Goal: Information Seeking & Learning: Learn about a topic

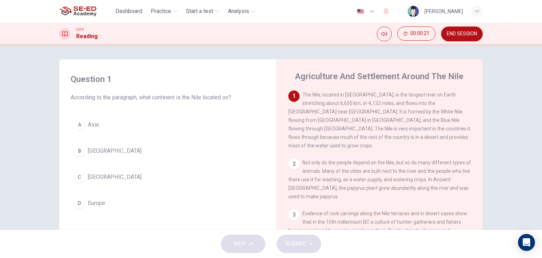
drag, startPoint x: 76, startPoint y: 152, endPoint x: 81, endPoint y: 150, distance: 5.1
click at [76, 152] on div "B" at bounding box center [79, 150] width 11 height 11
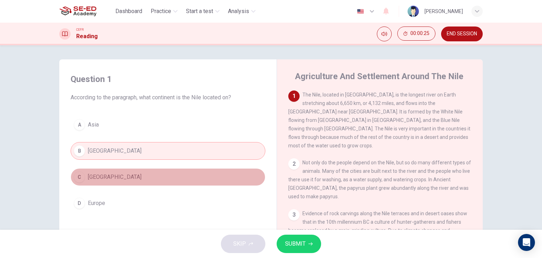
click at [84, 177] on button "C Africa" at bounding box center [168, 177] width 195 height 18
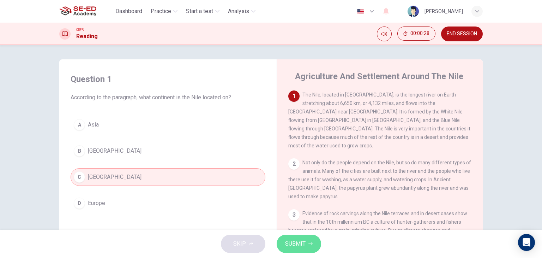
click at [304, 245] on span "SUBMIT" at bounding box center [295, 244] width 20 height 10
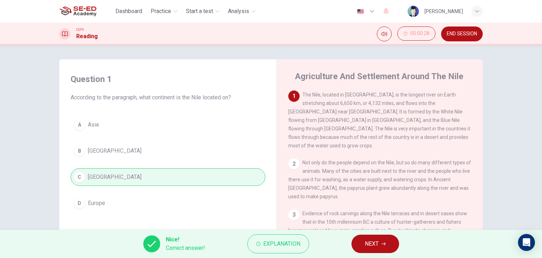
click at [393, 243] on button "NEXT" at bounding box center [376, 243] width 48 height 18
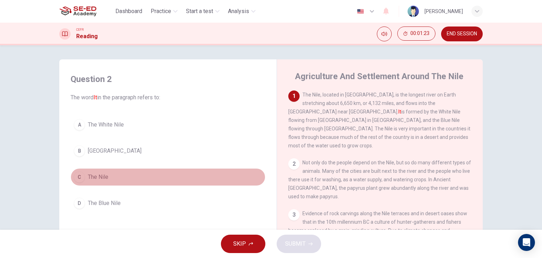
drag, startPoint x: 76, startPoint y: 178, endPoint x: 88, endPoint y: 190, distance: 16.5
click at [76, 178] on div "C" at bounding box center [79, 176] width 11 height 11
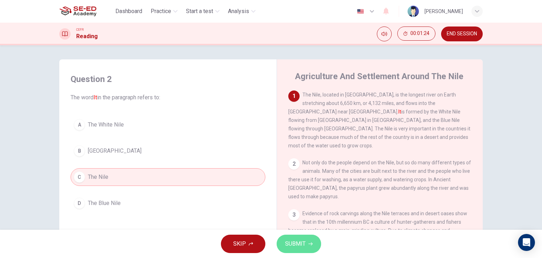
click at [288, 247] on span "SUBMIT" at bounding box center [295, 244] width 20 height 10
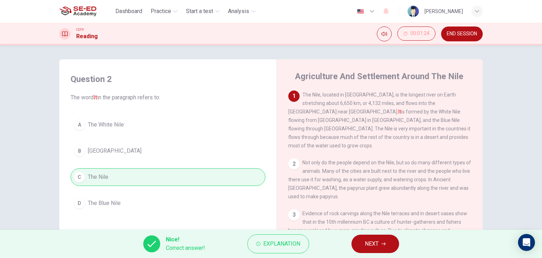
click at [364, 246] on button "NEXT" at bounding box center [376, 243] width 48 height 18
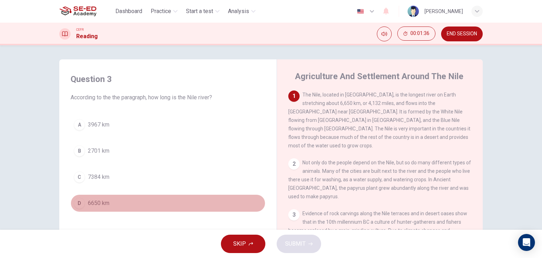
click at [79, 204] on div "D" at bounding box center [79, 202] width 11 height 11
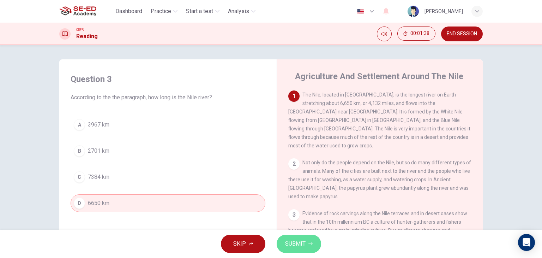
click at [292, 239] on span "SUBMIT" at bounding box center [295, 244] width 20 height 10
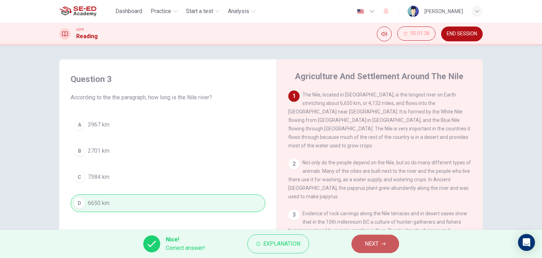
click at [368, 246] on span "NEXT" at bounding box center [372, 244] width 14 height 10
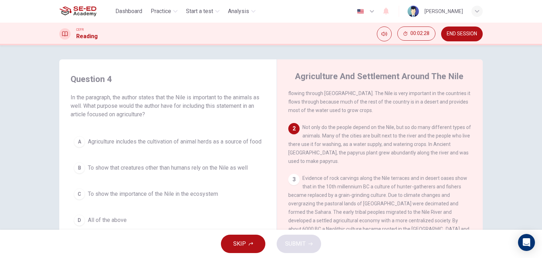
scroll to position [35, 0]
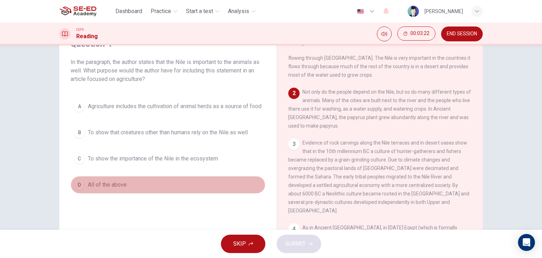
click at [85, 187] on button "D All of the above" at bounding box center [168, 185] width 195 height 18
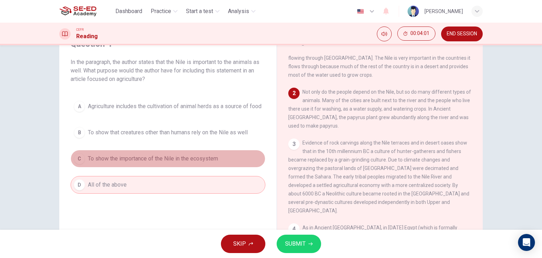
click at [203, 167] on button "C To show the importance of the Nile in the ecosystem" at bounding box center [168, 159] width 195 height 18
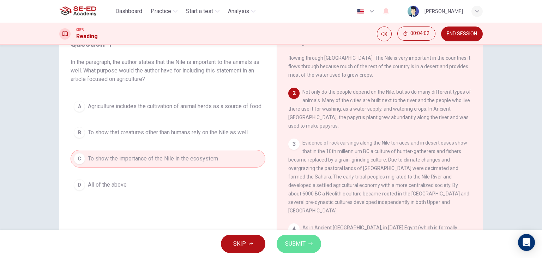
click at [298, 249] on button "SUBMIT" at bounding box center [299, 243] width 44 height 18
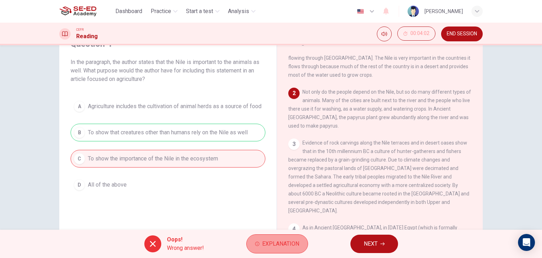
click at [255, 244] on icon "button" at bounding box center [257, 244] width 4 height 4
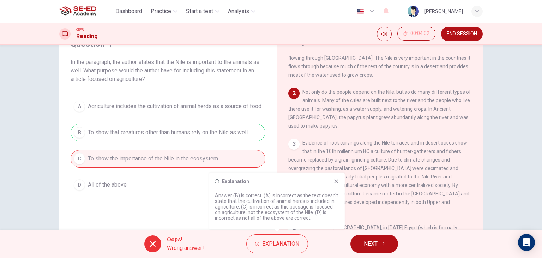
drag, startPoint x: 85, startPoint y: 136, endPoint x: 129, endPoint y: 142, distance: 44.5
click at [128, 143] on div "A Agriculture includes the cultivation of animal herds as a source of food B To…" at bounding box center [168, 145] width 195 height 96
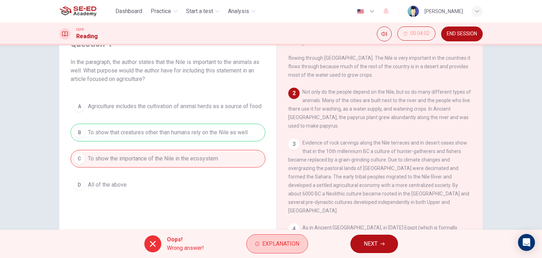
click at [262, 242] on span "Explanation" at bounding box center [280, 244] width 37 height 10
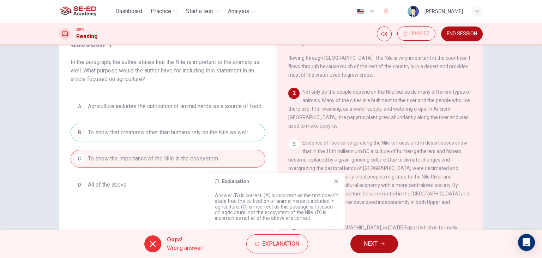
click at [336, 180] on icon at bounding box center [337, 181] width 6 height 6
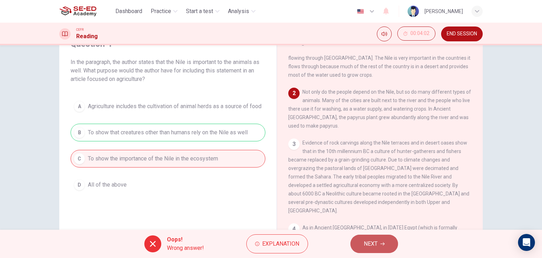
click at [376, 249] on button "NEXT" at bounding box center [375, 243] width 48 height 18
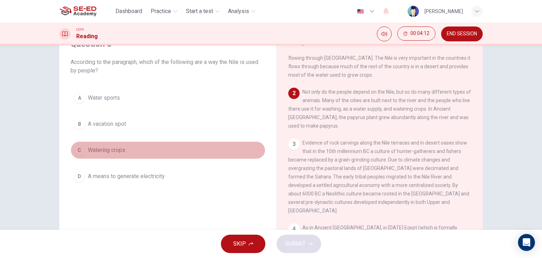
click at [85, 147] on button "C Watering crops" at bounding box center [168, 150] width 195 height 18
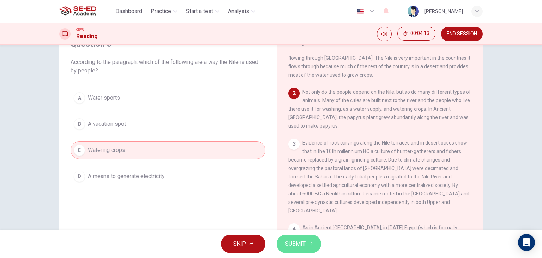
click at [287, 244] on span "SUBMIT" at bounding box center [295, 244] width 20 height 10
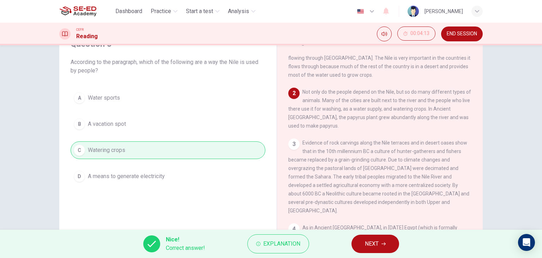
click at [370, 246] on span "NEXT" at bounding box center [372, 244] width 14 height 10
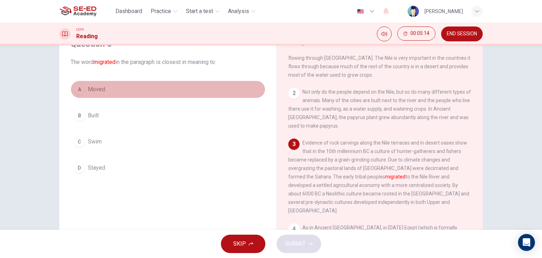
click at [77, 90] on div "A" at bounding box center [79, 89] width 11 height 11
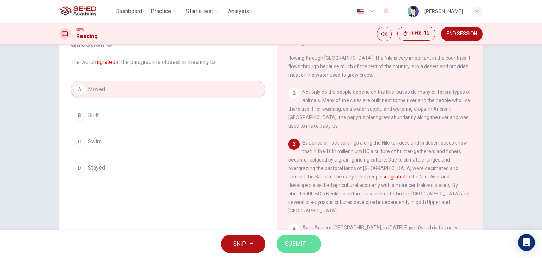
click at [284, 239] on button "SUBMIT" at bounding box center [299, 243] width 44 height 18
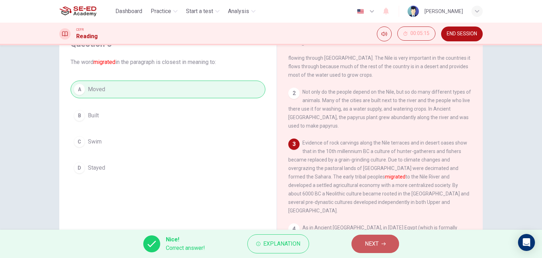
click at [385, 247] on button "NEXT" at bounding box center [376, 243] width 48 height 18
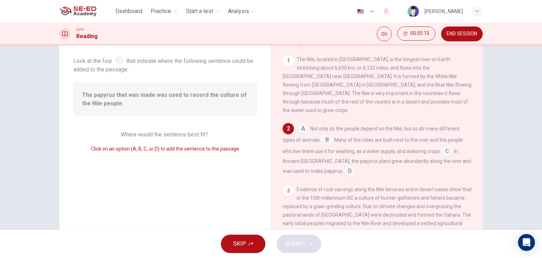
scroll to position [61, 0]
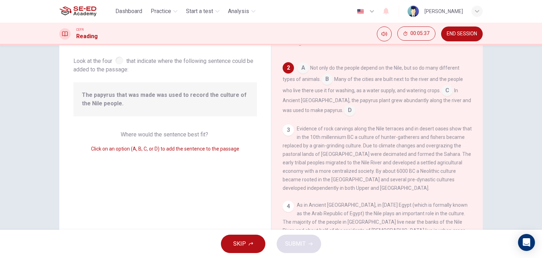
click at [344, 105] on input at bounding box center [349, 110] width 11 height 11
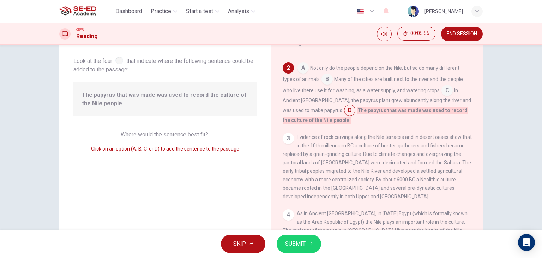
click at [443, 85] on input at bounding box center [447, 90] width 11 height 11
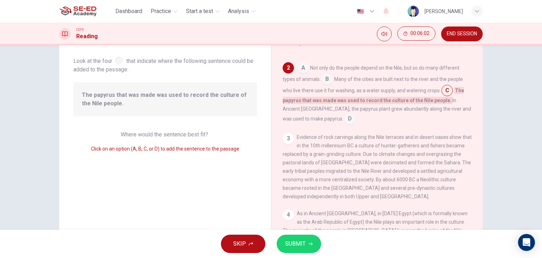
click at [344, 114] on input at bounding box center [349, 119] width 11 height 11
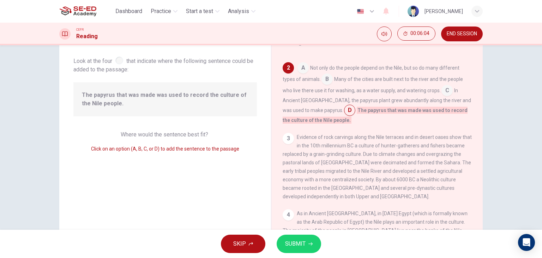
click at [292, 240] on span "SUBMIT" at bounding box center [295, 244] width 20 height 10
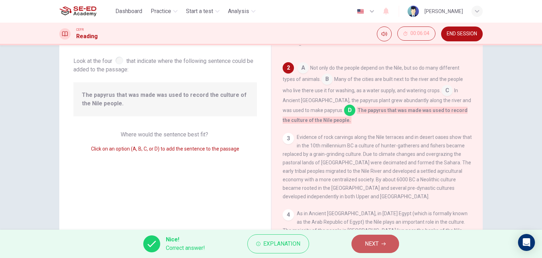
click at [383, 248] on button "NEXT" at bounding box center [376, 243] width 48 height 18
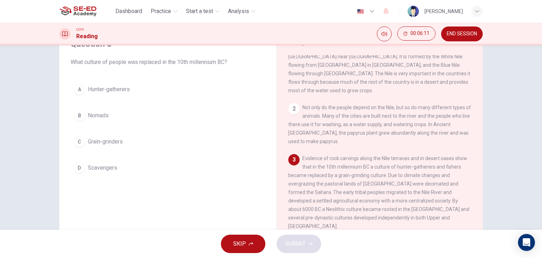
scroll to position [35, 0]
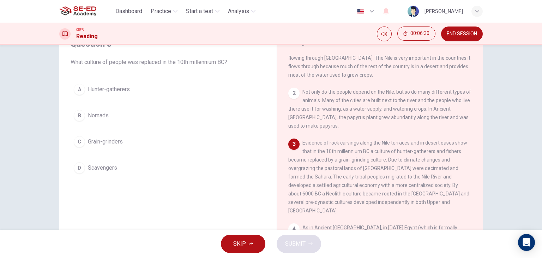
click at [89, 143] on span "Grain-grinders" at bounding box center [105, 141] width 35 height 8
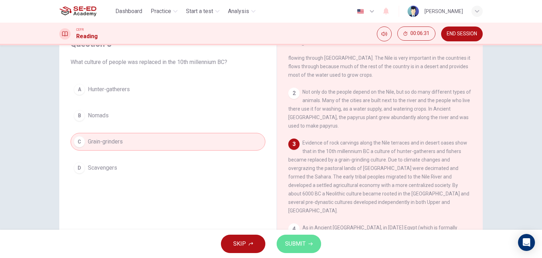
click at [291, 245] on span "SUBMIT" at bounding box center [295, 244] width 20 height 10
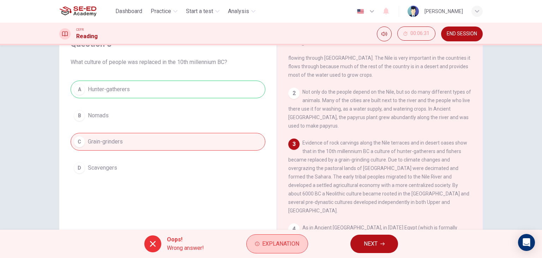
click at [280, 239] on span "Explanation" at bounding box center [280, 244] width 37 height 10
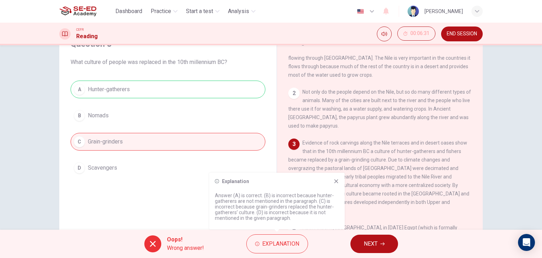
click at [337, 185] on div "Explanation Answer (A) is correct. (B) is incorrect because hunter- gatherers a…" at bounding box center [277, 201] width 136 height 56
click at [337, 183] on icon at bounding box center [337, 181] width 6 height 6
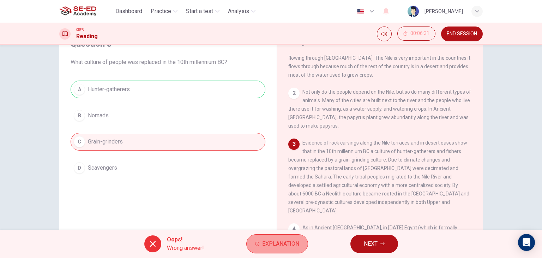
click at [277, 243] on span "Explanation" at bounding box center [280, 244] width 37 height 10
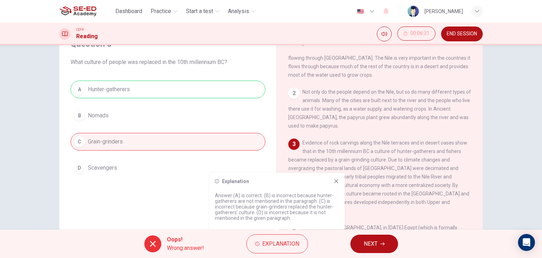
click at [335, 180] on icon at bounding box center [337, 181] width 6 height 6
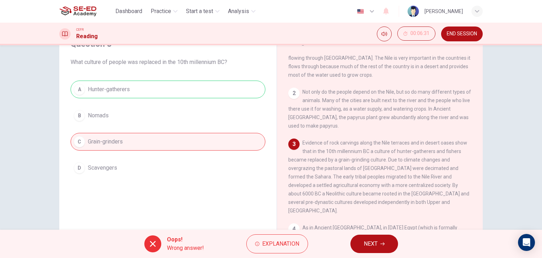
click at [363, 238] on button "NEXT" at bounding box center [375, 243] width 48 height 18
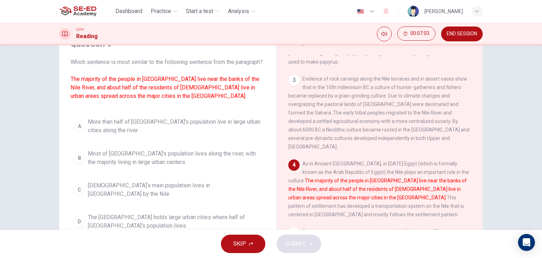
click at [78, 163] on div "B" at bounding box center [79, 157] width 11 height 11
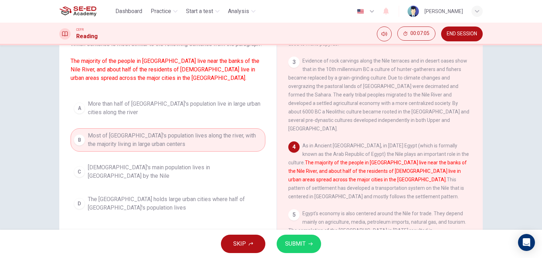
scroll to position [71, 0]
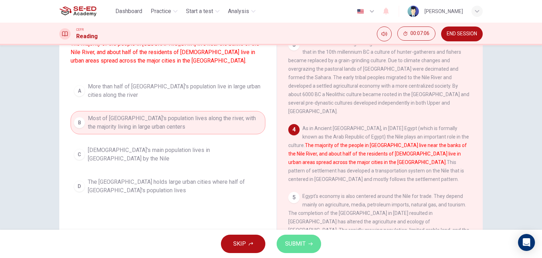
click at [291, 242] on span "SUBMIT" at bounding box center [295, 244] width 20 height 10
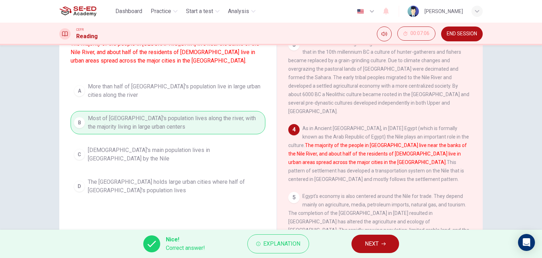
click at [376, 243] on span "NEXT" at bounding box center [372, 244] width 14 height 10
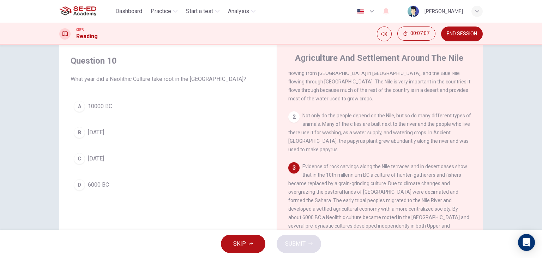
scroll to position [35, 0]
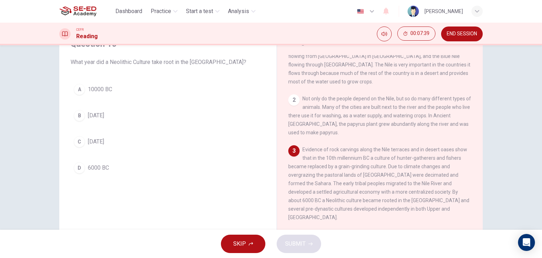
click at [83, 166] on button "D 6000 BC" at bounding box center [168, 168] width 195 height 18
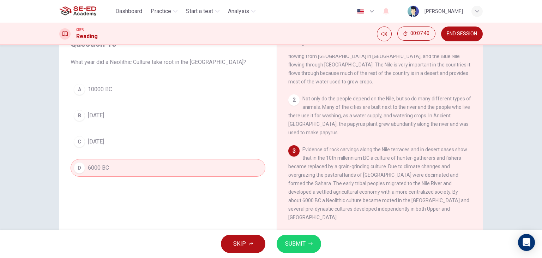
click at [305, 247] on button "SUBMIT" at bounding box center [299, 243] width 44 height 18
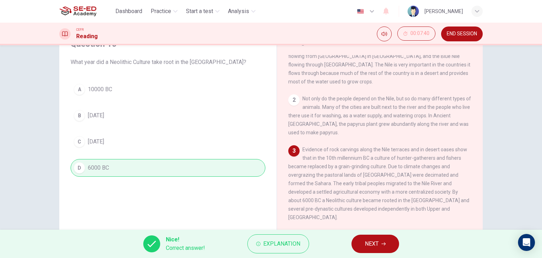
click at [360, 242] on button "NEXT" at bounding box center [376, 243] width 48 height 18
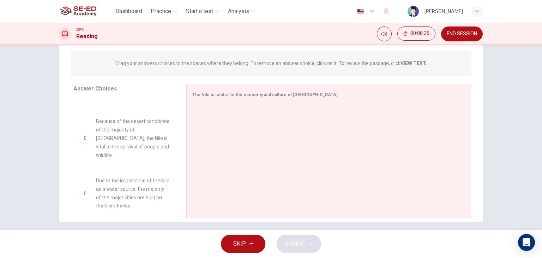
scroll to position [89, 0]
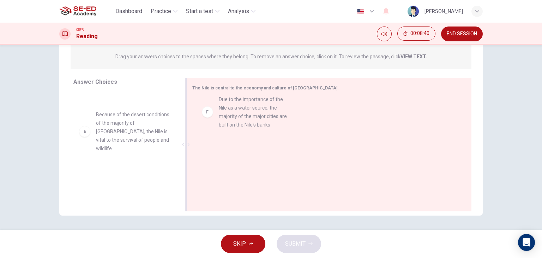
drag, startPoint x: 145, startPoint y: 175, endPoint x: 273, endPoint y: 108, distance: 144.0
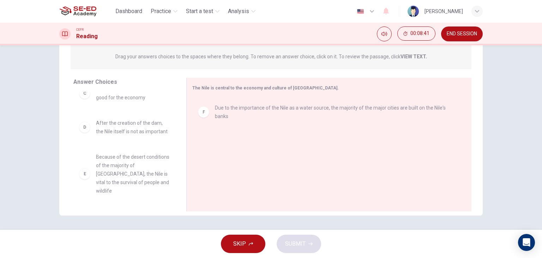
scroll to position [114, 0]
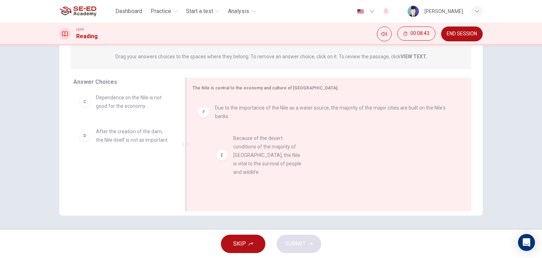
drag, startPoint x: 132, startPoint y: 179, endPoint x: 274, endPoint y: 151, distance: 144.7
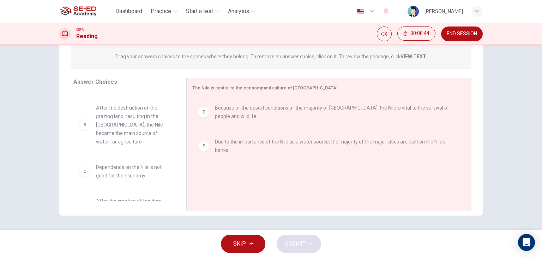
scroll to position [0, 0]
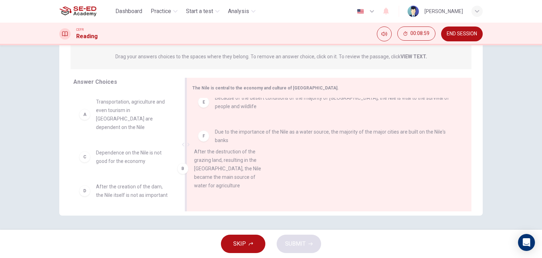
drag, startPoint x: 135, startPoint y: 167, endPoint x: 237, endPoint y: 176, distance: 103.1
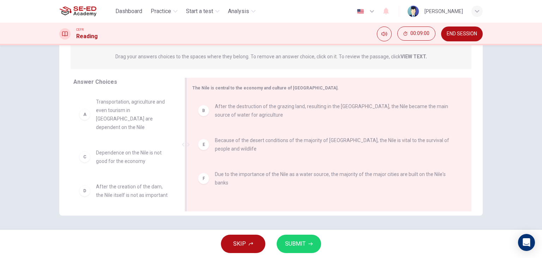
scroll to position [1, 0]
click at [304, 239] on span "SUBMIT" at bounding box center [295, 244] width 20 height 10
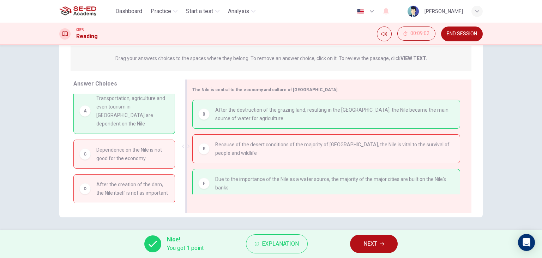
scroll to position [89, 0]
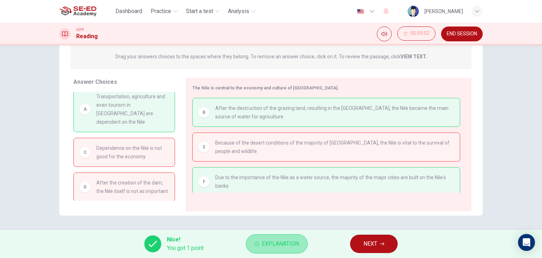
click at [286, 240] on span "Explanation" at bounding box center [280, 244] width 37 height 10
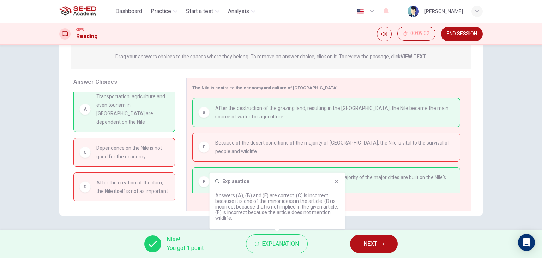
click at [341, 179] on div "Explanation Answers (A), (B) and (F) are correct. (C) is incorrect because it i…" at bounding box center [278, 201] width 136 height 56
click at [370, 234] on button "NEXT" at bounding box center [374, 243] width 48 height 18
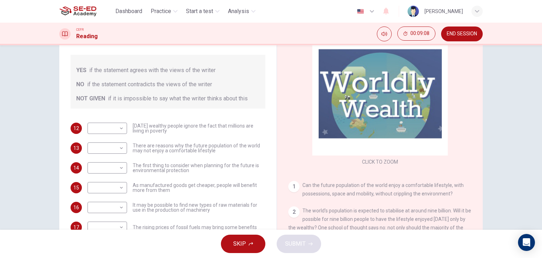
scroll to position [71, 0]
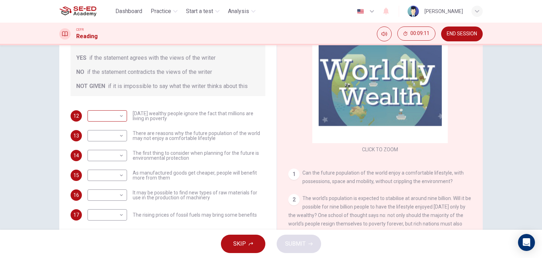
click at [108, 117] on body "This site uses cookies, as explained in our Privacy Policy . If you agree to th…" at bounding box center [271, 129] width 542 height 258
click at [109, 117] on div at bounding box center [271, 129] width 542 height 258
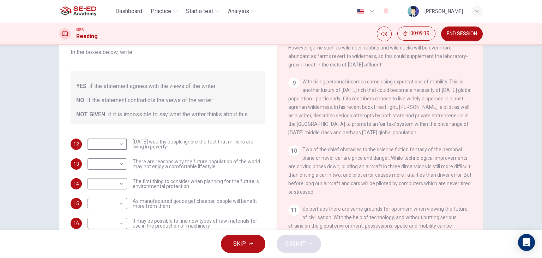
scroll to position [658, 0]
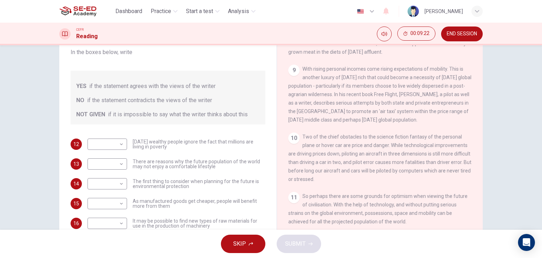
drag, startPoint x: 403, startPoint y: 219, endPoint x: 385, endPoint y: 198, distance: 27.5
click at [385, 198] on div "11 So perhaps there are some grounds for optimism when viewing the future of ci…" at bounding box center [380, 209] width 184 height 34
drag, startPoint x: 401, startPoint y: 222, endPoint x: 363, endPoint y: 170, distance: 64.9
click at [363, 170] on div "CLICK TO ZOOM Click to Zoom 1 Can the future population of the world enjoy a co…" at bounding box center [384, 127] width 193 height 214
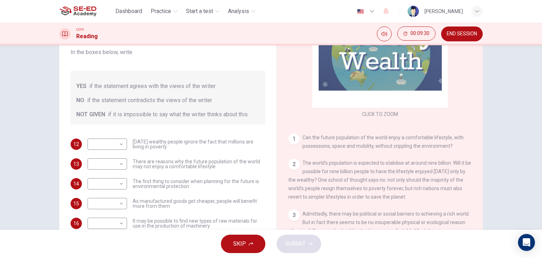
scroll to position [0, 0]
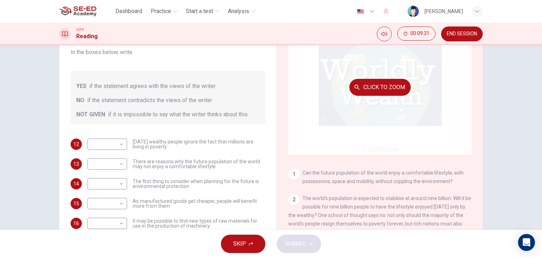
click at [357, 146] on div "Click to Zoom" at bounding box center [380, 87] width 184 height 135
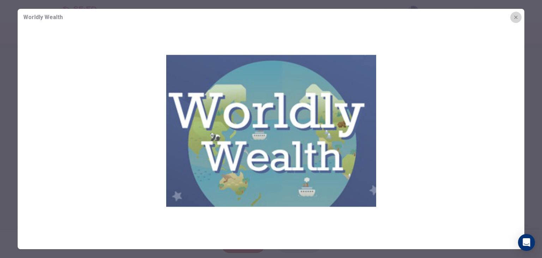
click at [515, 16] on icon "button" at bounding box center [515, 17] width 3 height 3
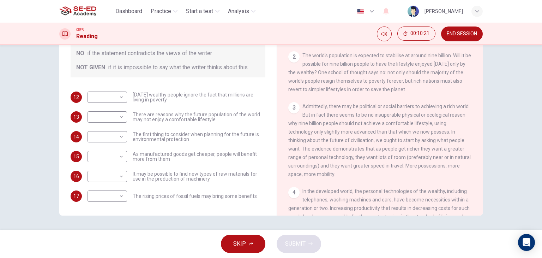
scroll to position [141, 0]
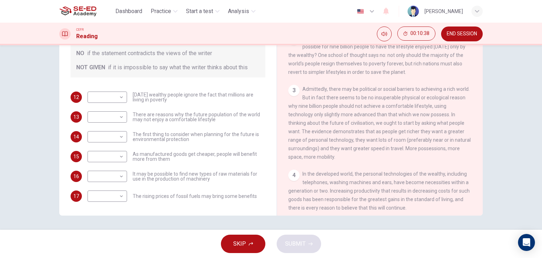
click at [361, 116] on span "Admittedly, there may be political or social barriers to achieving a rich world…" at bounding box center [379, 122] width 183 height 73
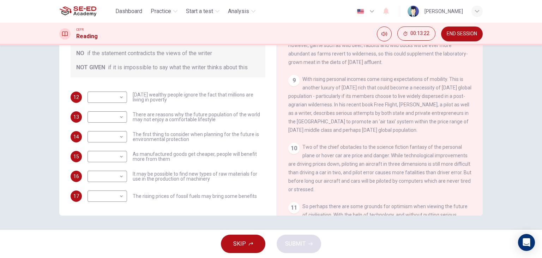
scroll to position [658, 0]
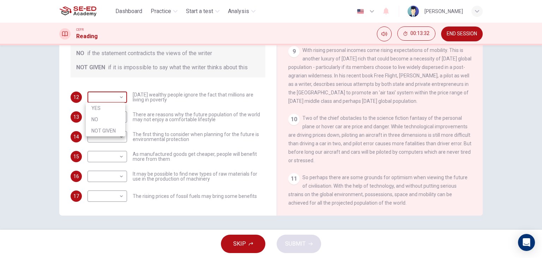
click at [109, 93] on body "This site uses cookies, as explained in our Privacy Policy . If you agree to th…" at bounding box center [271, 129] width 542 height 258
click at [107, 132] on li "NOT GIVEN" at bounding box center [106, 130] width 40 height 11
type input "NOT GIVEN"
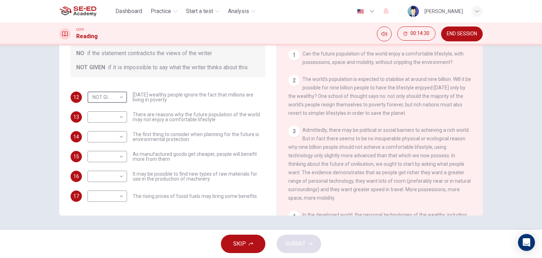
scroll to position [106, 0]
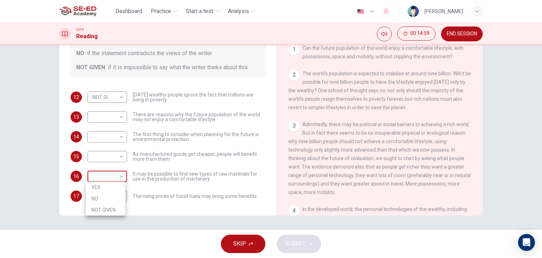
click at [117, 177] on body "This site uses cookies, as explained in our Privacy Policy . If you agree to th…" at bounding box center [271, 129] width 542 height 258
click at [113, 184] on li "YES" at bounding box center [106, 187] width 40 height 11
type input "YES"
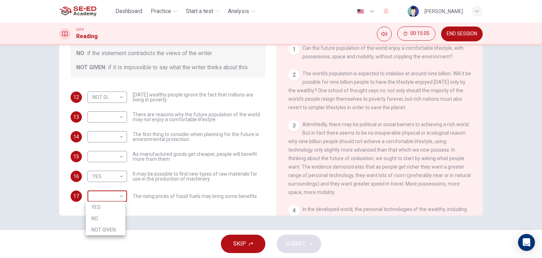
click at [115, 195] on body "This site uses cookies, as explained in our Privacy Policy . If you agree to th…" at bounding box center [271, 129] width 542 height 258
click at [116, 216] on li "NO" at bounding box center [106, 218] width 40 height 11
type input "NO"
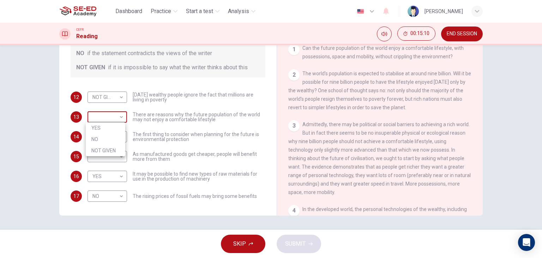
click at [116, 115] on body "This site uses cookies, as explained in our Privacy Policy . If you agree to th…" at bounding box center [271, 129] width 542 height 258
click at [116, 115] on div at bounding box center [271, 129] width 542 height 258
click at [116, 158] on body "This site uses cookies, as explained in our Privacy Policy . If you agree to th…" at bounding box center [271, 129] width 542 height 258
click at [115, 166] on li "YES" at bounding box center [106, 167] width 40 height 11
type input "YES"
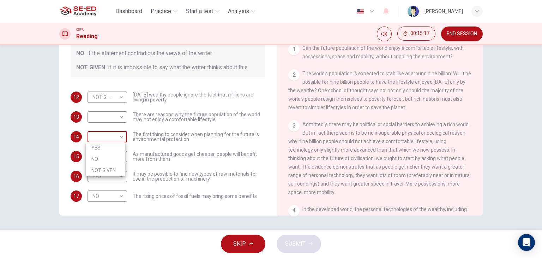
click at [114, 132] on body "This site uses cookies, as explained in our Privacy Policy . If you agree to th…" at bounding box center [271, 129] width 542 height 258
click at [114, 132] on div at bounding box center [271, 129] width 542 height 258
click at [115, 140] on body "This site uses cookies, as explained in our Privacy Policy . If you agree to th…" at bounding box center [271, 129] width 542 height 258
click at [113, 148] on li "YES" at bounding box center [106, 147] width 40 height 11
type input "YES"
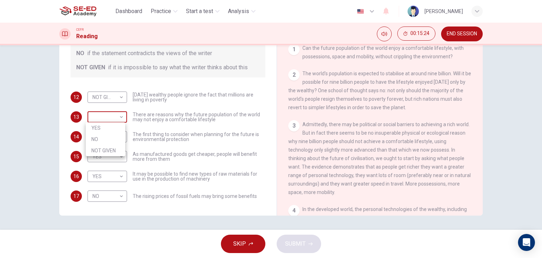
click at [110, 120] on body "This site uses cookies, as explained in our Privacy Policy . If you agree to th…" at bounding box center [271, 129] width 542 height 258
click at [338, 177] on div at bounding box center [271, 129] width 542 height 258
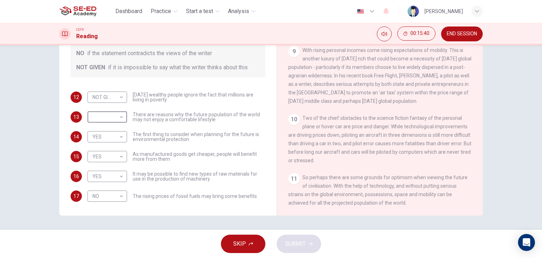
scroll to position [658, 0]
click at [121, 119] on body "This site uses cookies, as explained in our Privacy Policy . If you agree to th…" at bounding box center [271, 129] width 542 height 258
click at [121, 130] on li "YES" at bounding box center [106, 127] width 40 height 11
type input "YES"
click at [293, 246] on span "SUBMIT" at bounding box center [295, 244] width 20 height 10
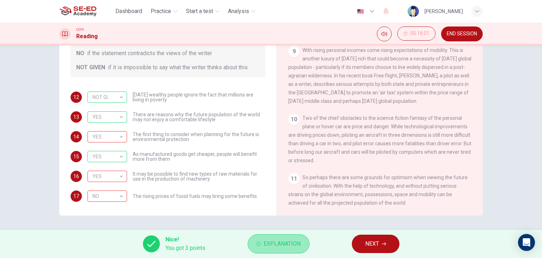
click at [289, 249] on button "Explanation" at bounding box center [279, 243] width 62 height 19
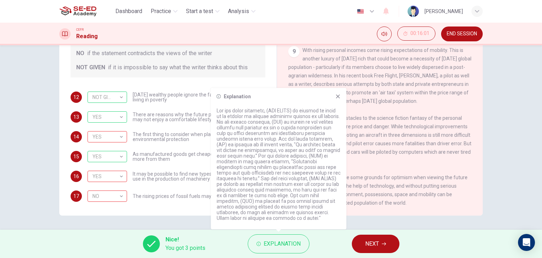
drag, startPoint x: 327, startPoint y: 145, endPoint x: 339, endPoint y: 145, distance: 11.7
click at [339, 145] on p at bounding box center [279, 164] width 124 height 113
click at [153, 178] on span "It may be possible to find new types of raw materials for use in the production…" at bounding box center [199, 176] width 133 height 10
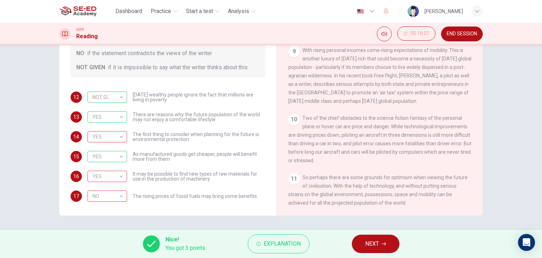
click at [233, 191] on div "NO NO ​ The rising prices of fossil fuels may bring some benefits" at bounding box center [172, 195] width 169 height 11
click at [238, 202] on div "Questions 12 - 17 Do the following statements reflect the claims of the writer …" at bounding box center [168, 79] width 206 height 260
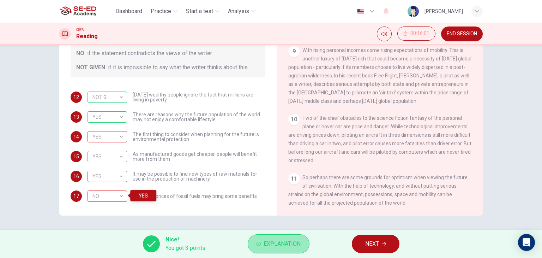
click at [297, 243] on span "Explanation" at bounding box center [282, 244] width 37 height 10
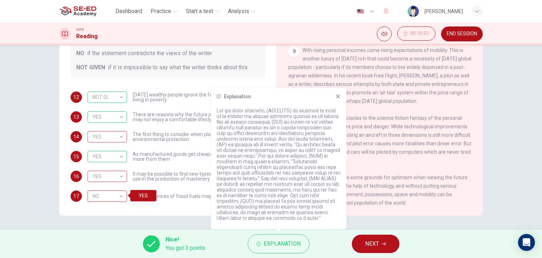
click at [363, 187] on span "So perhaps there are some grounds for optimism when viewing the future of civil…" at bounding box center [377, 189] width 179 height 31
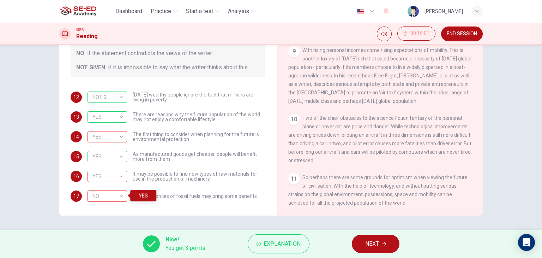
click at [389, 237] on button "NEXT" at bounding box center [376, 243] width 48 height 18
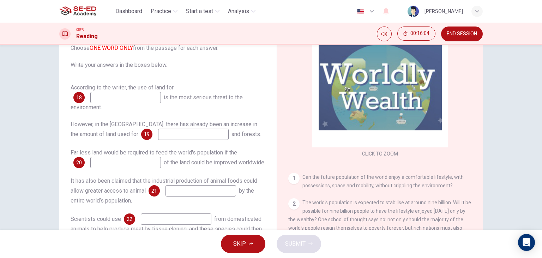
scroll to position [54, 0]
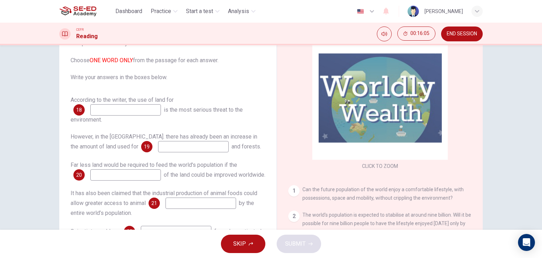
click at [148, 103] on span "According to the writer, the use of land for" at bounding box center [122, 99] width 103 height 7
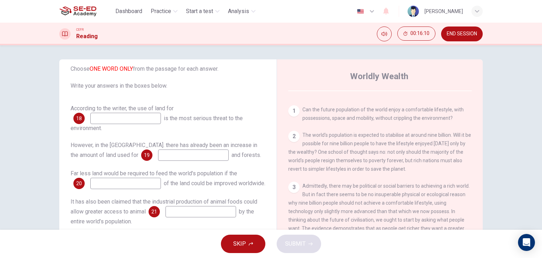
scroll to position [177, 0]
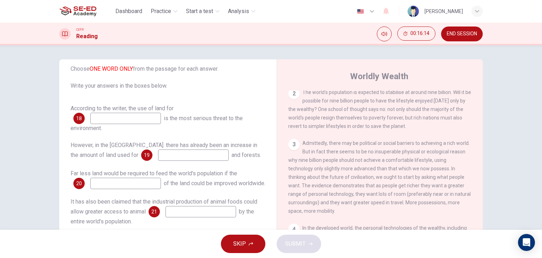
click at [158, 149] on input at bounding box center [193, 154] width 71 height 11
click at [133, 114] on input at bounding box center [125, 118] width 71 height 11
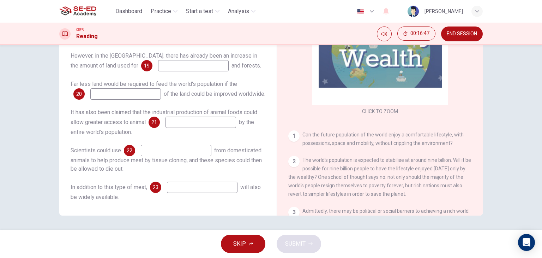
scroll to position [0, 0]
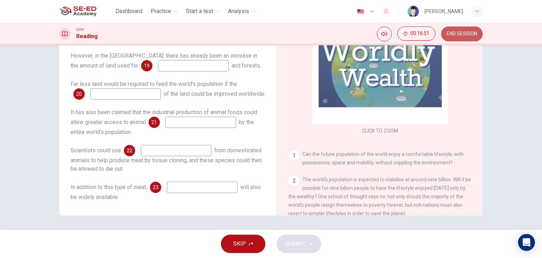
drag, startPoint x: 449, startPoint y: 35, endPoint x: 305, endPoint y: 43, distance: 144.7
click at [450, 34] on span "END SESSION" at bounding box center [462, 34] width 30 height 6
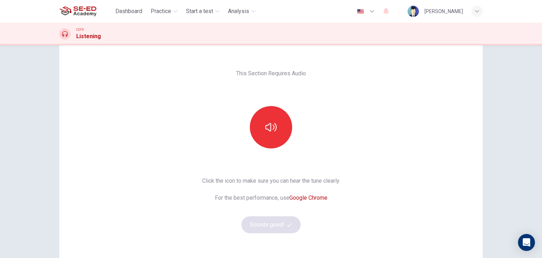
scroll to position [35, 0]
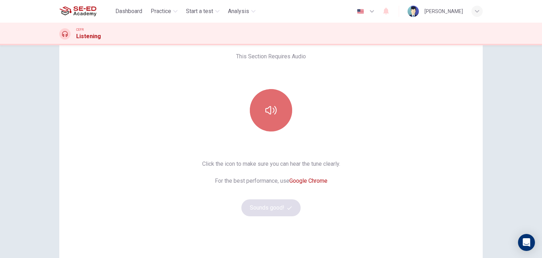
click at [273, 114] on icon "button" at bounding box center [271, 110] width 11 height 11
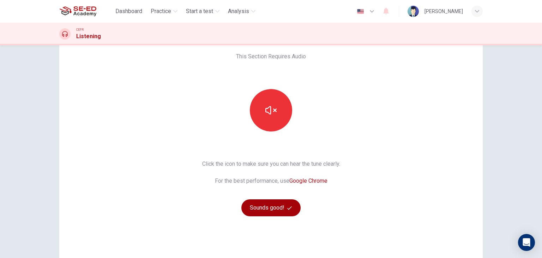
click at [284, 200] on button "Sounds good!" at bounding box center [271, 207] width 59 height 17
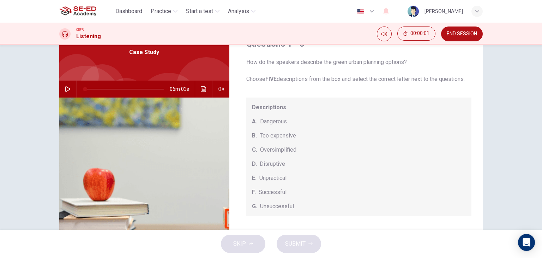
scroll to position [0, 0]
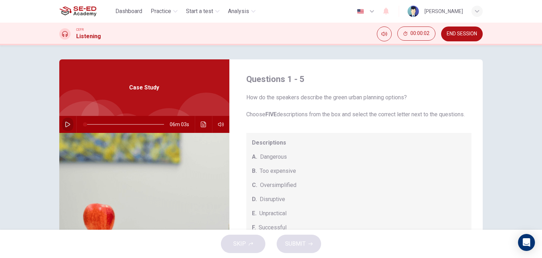
click at [67, 124] on icon "button" at bounding box center [67, 124] width 5 height 6
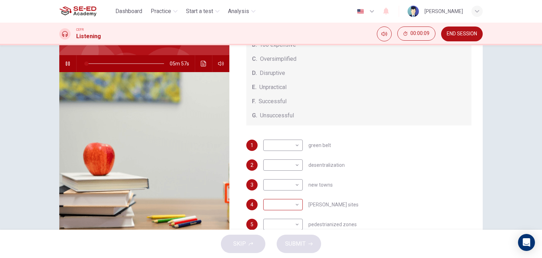
scroll to position [71, 0]
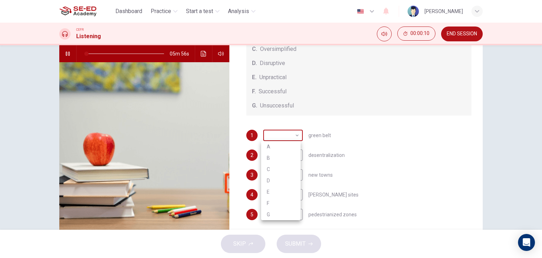
click at [297, 136] on body "This site uses cookies, as explained in our Privacy Policy . If you agree to th…" at bounding box center [271, 129] width 542 height 258
click at [297, 136] on div at bounding box center [271, 129] width 542 height 258
click at [319, 115] on div "Descriptions A. Dangerous B. Too expensive C. Oversimplified D. Disruptive E. U…" at bounding box center [359, 56] width 226 height 119
click at [294, 172] on body "This site uses cookies, as explained in our Privacy Policy . If you agree to th…" at bounding box center [271, 129] width 542 height 258
click at [295, 173] on div at bounding box center [271, 129] width 542 height 258
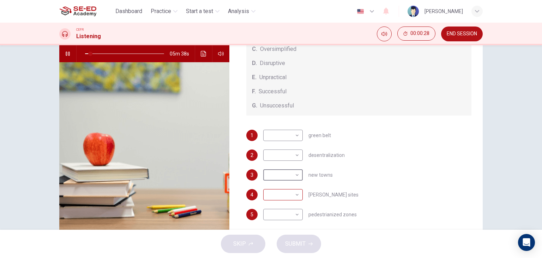
click at [292, 198] on body "This site uses cookies, as explained in our Privacy Policy . If you agree to th…" at bounding box center [271, 129] width 542 height 258
drag, startPoint x: 292, startPoint y: 198, endPoint x: 369, endPoint y: 181, distance: 78.5
click at [368, 182] on div "A B C D E F G" at bounding box center [271, 129] width 542 height 258
click at [371, 179] on div at bounding box center [271, 129] width 542 height 258
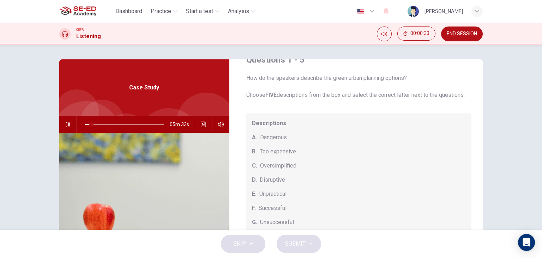
scroll to position [35, 0]
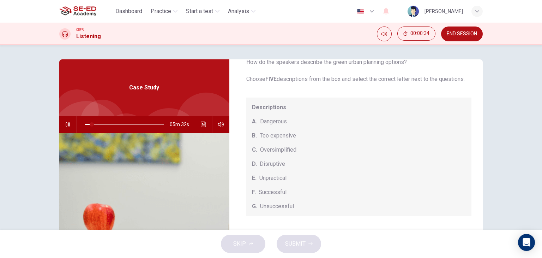
type input "9"
